Goal: Register for event/course

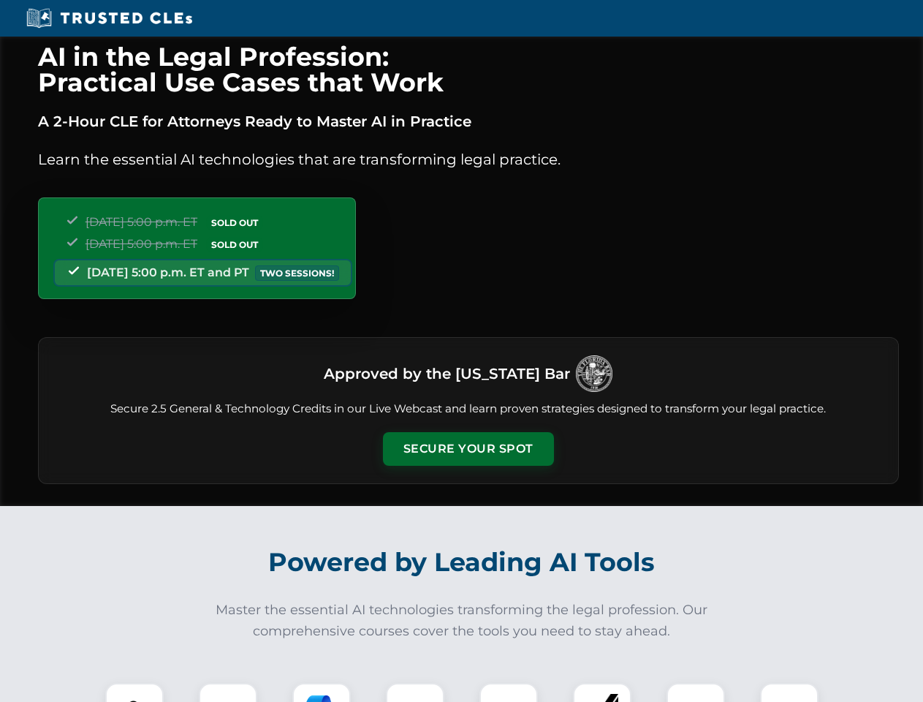
click at [468, 449] on button "Secure Your Spot" at bounding box center [468, 449] width 171 height 34
click at [134, 692] on img at bounding box center [134, 712] width 42 height 42
click at [228, 692] on div at bounding box center [228, 712] width 58 height 58
